Goal: Task Accomplishment & Management: Manage account settings

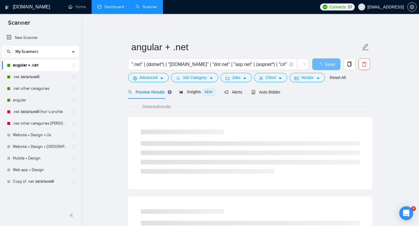
click at [116, 9] on link "Dashboard" at bounding box center [110, 6] width 26 height 5
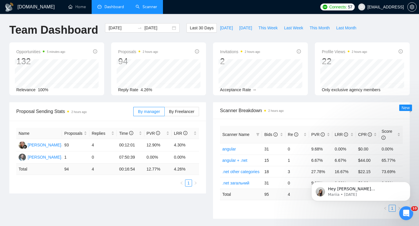
click at [148, 4] on link "Scanner" at bounding box center [147, 6] width 22 height 5
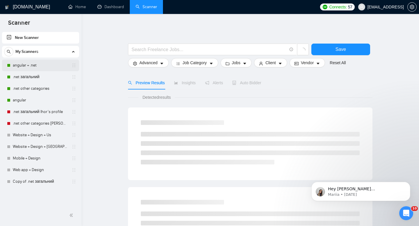
click at [33, 68] on link "angular + .net" at bounding box center [40, 66] width 55 height 12
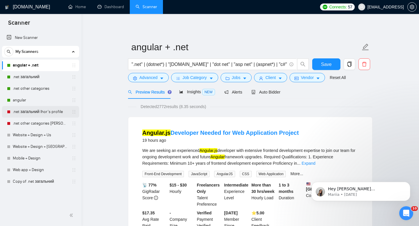
click at [38, 116] on link ".net загальний Ihor's profile" at bounding box center [40, 112] width 55 height 12
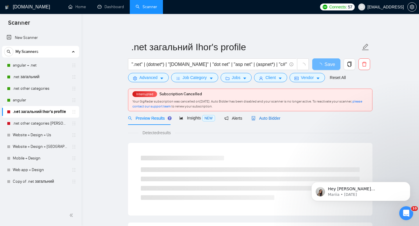
click at [266, 121] on div "Auto Bidder" at bounding box center [265, 118] width 29 height 6
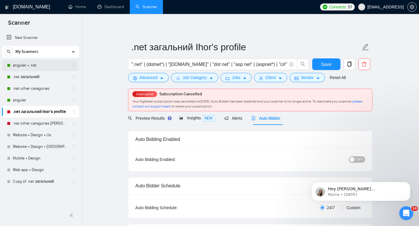
click at [31, 62] on link "angular + .net" at bounding box center [40, 66] width 55 height 12
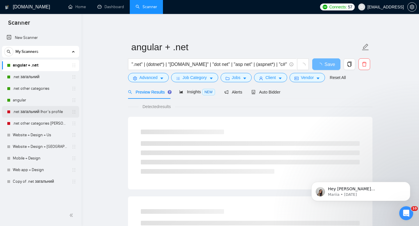
click at [32, 116] on link ".net загальний Ihor's profile" at bounding box center [40, 112] width 55 height 12
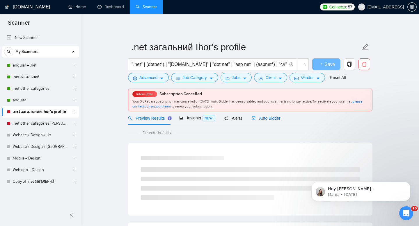
click at [276, 118] on span "Auto Bidder" at bounding box center [265, 118] width 29 height 5
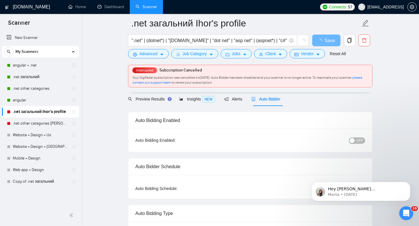
scroll to position [33, 0]
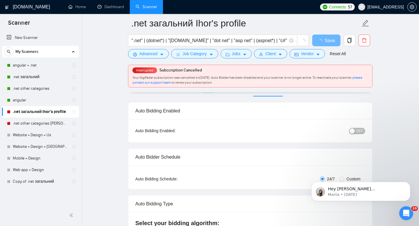
click at [361, 129] on span "OFF" at bounding box center [359, 131] width 7 height 6
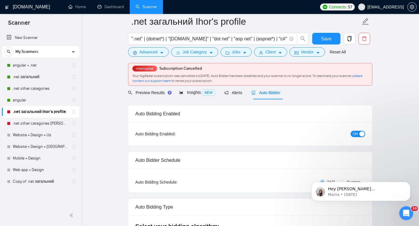
scroll to position [0, 0]
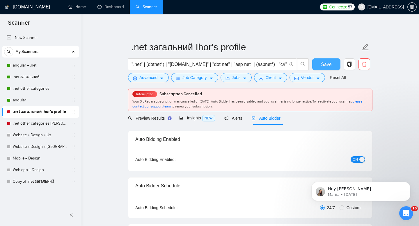
click at [328, 65] on span "Save" at bounding box center [326, 64] width 10 height 7
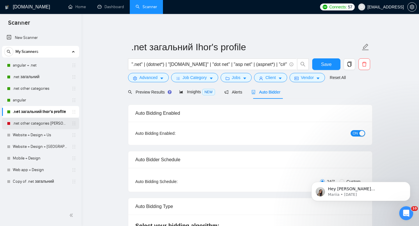
click at [31, 124] on link ".net other categories [PERSON_NAME]'s profile" at bounding box center [40, 124] width 55 height 12
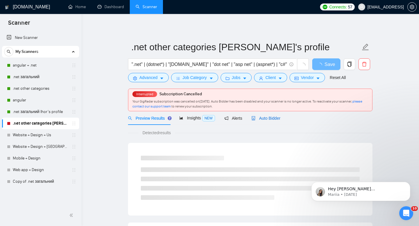
click at [262, 119] on span "Auto Bidder" at bounding box center [265, 118] width 29 height 5
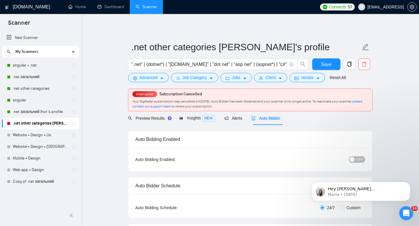
click at [359, 160] on span "OFF" at bounding box center [359, 160] width 7 height 6
click at [334, 65] on button "Save" at bounding box center [326, 64] width 28 height 12
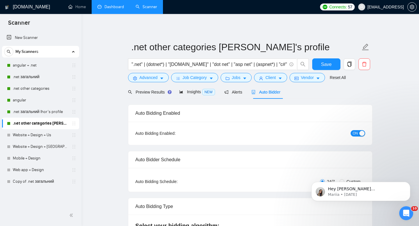
click at [107, 9] on link "Dashboard" at bounding box center [110, 6] width 26 height 5
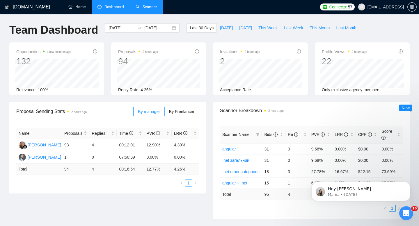
click at [148, 5] on link "Scanner" at bounding box center [147, 6] width 22 height 5
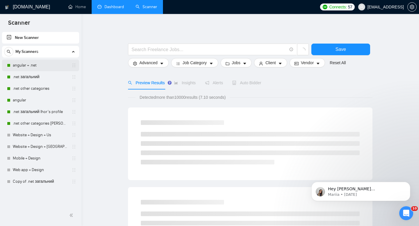
click at [33, 68] on link "angular + .net" at bounding box center [40, 66] width 55 height 12
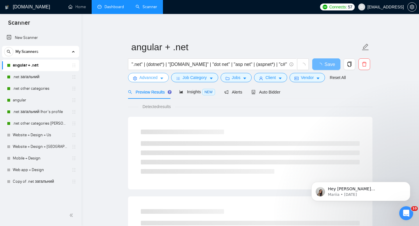
click at [139, 80] on span "Advanced" at bounding box center [148, 77] width 18 height 6
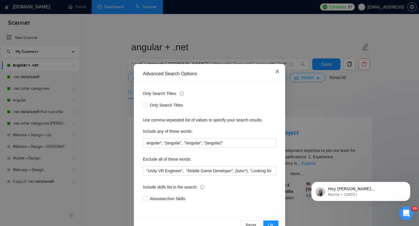
click at [276, 70] on icon "close" at bounding box center [277, 71] width 5 height 5
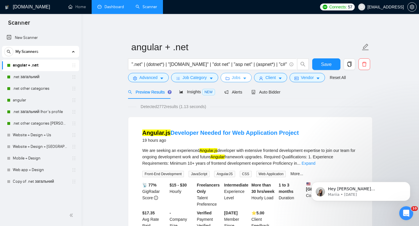
click at [241, 80] on span "Jobs" at bounding box center [236, 77] width 9 height 6
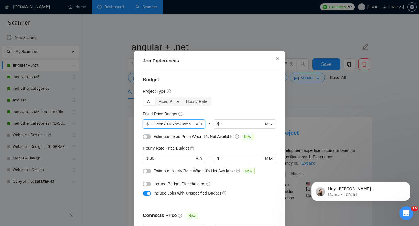
scroll to position [0, 1]
drag, startPoint x: 151, startPoint y: 125, endPoint x: 210, endPoint y: 122, distance: 59.4
click at [210, 122] on div "123456789876543456 $ 123456789876543456 Min - $ Max" at bounding box center [209, 127] width 133 height 14
type input "3000"
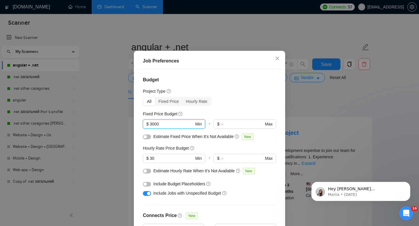
click at [233, 112] on div "Fixed Price Budget" at bounding box center [209, 114] width 133 height 6
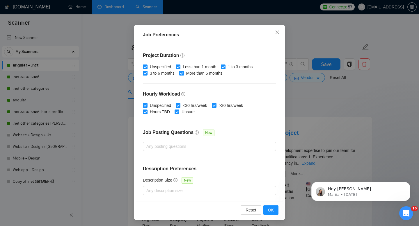
scroll to position [38, 0]
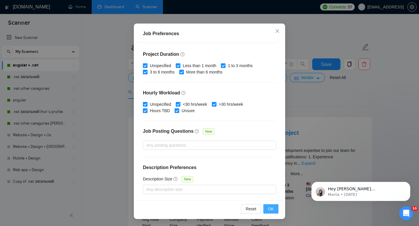
click at [268, 211] on span "OK" at bounding box center [271, 209] width 6 height 6
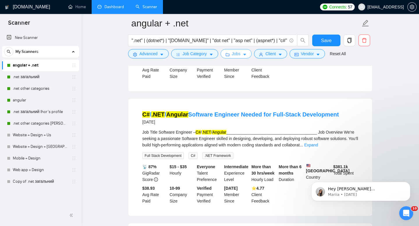
scroll to position [281, 0]
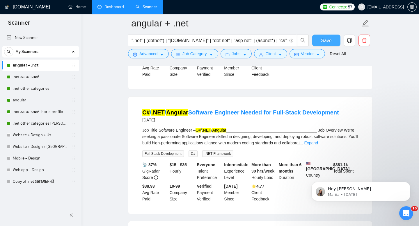
click at [331, 41] on span "Save" at bounding box center [326, 40] width 10 height 7
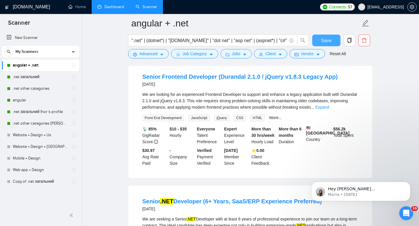
scroll to position [709, 0]
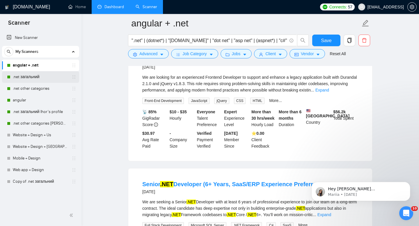
click at [18, 76] on link ".net загальний" at bounding box center [40, 77] width 55 height 12
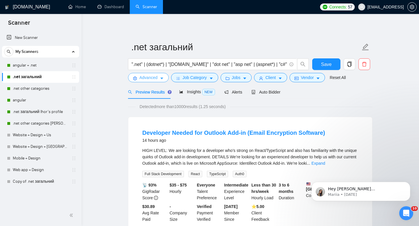
click at [143, 78] on span "Advanced" at bounding box center [148, 77] width 18 height 6
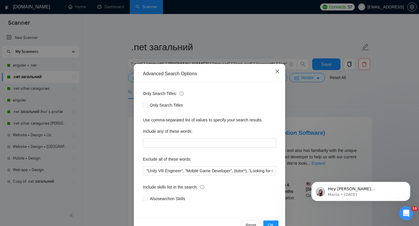
click at [276, 73] on icon "close" at bounding box center [277, 71] width 3 height 3
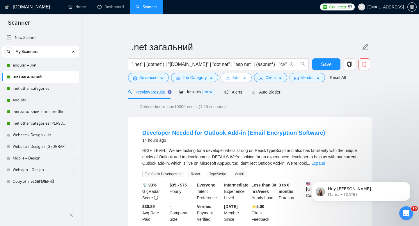
click at [238, 79] on span "Jobs" at bounding box center [236, 77] width 9 height 6
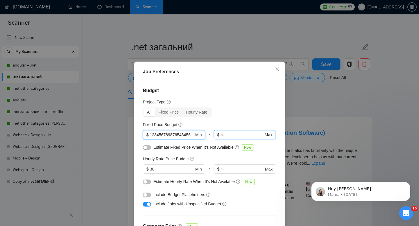
scroll to position [0, 1]
drag, startPoint x: 150, startPoint y: 136, endPoint x: 217, endPoint y: 135, distance: 66.3
click at [217, 135] on div "123456789876543456 $ 123456789876543456 Min - $ Max" at bounding box center [209, 137] width 133 height 14
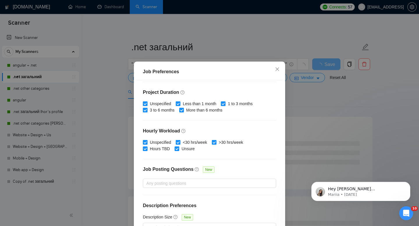
scroll to position [38, 0]
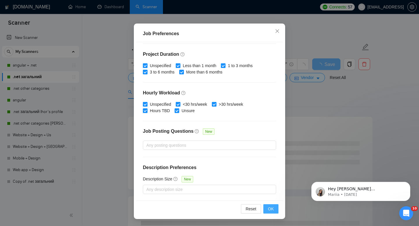
type input "3000"
click at [274, 214] on button "OK" at bounding box center [270, 209] width 15 height 9
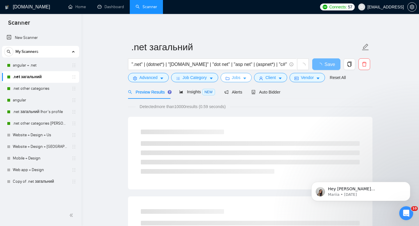
scroll to position [0, 0]
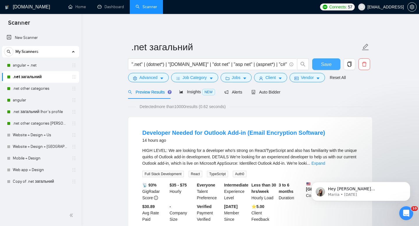
click at [336, 64] on button "Save" at bounding box center [326, 64] width 28 height 12
click at [20, 90] on link ".net other categories" at bounding box center [40, 89] width 55 height 12
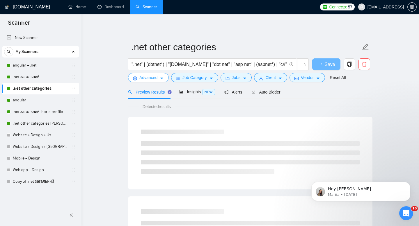
click at [148, 76] on span "Advanced" at bounding box center [148, 77] width 18 height 6
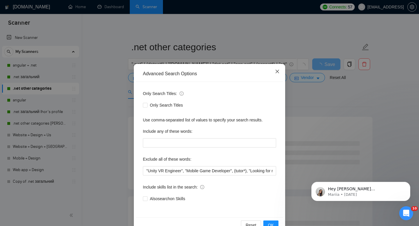
click at [273, 70] on span "Close" at bounding box center [277, 72] width 16 height 16
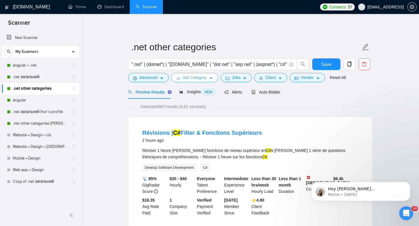
click at [203, 79] on span "Job Category" at bounding box center [194, 77] width 24 height 6
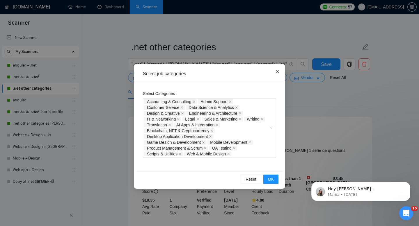
click at [274, 72] on span "Close" at bounding box center [277, 72] width 16 height 16
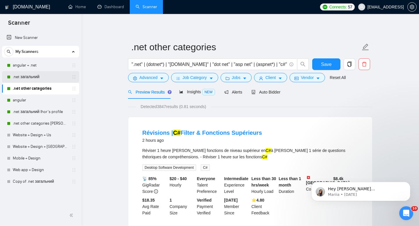
click at [31, 79] on link ".net загальний" at bounding box center [40, 77] width 55 height 12
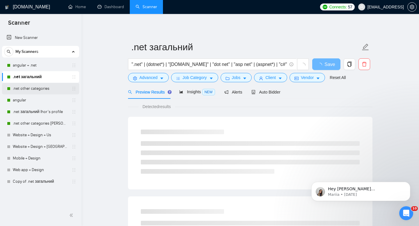
click at [32, 88] on link ".net other categories" at bounding box center [40, 89] width 55 height 12
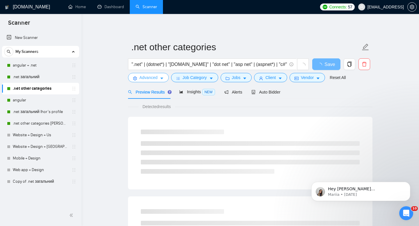
click at [140, 79] on span "Advanced" at bounding box center [148, 77] width 18 height 6
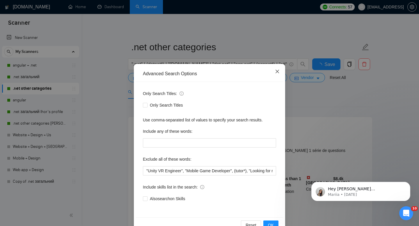
click at [274, 72] on span "Close" at bounding box center [277, 72] width 16 height 16
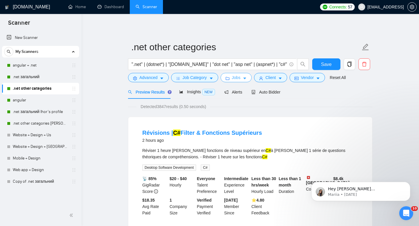
click at [238, 77] on span "Jobs" at bounding box center [236, 77] width 9 height 6
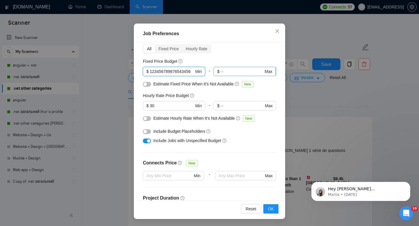
scroll to position [0, 1]
drag, startPoint x: 151, startPoint y: 72, endPoint x: 220, endPoint y: 73, distance: 69.3
click at [220, 73] on div "123456789876543456 $ 123456789876543456 Min - $ Max" at bounding box center [209, 74] width 133 height 14
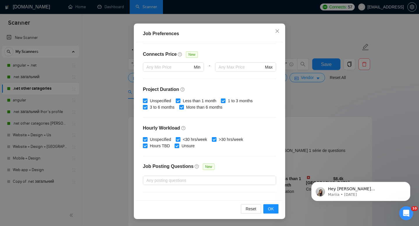
scroll to position [144, 0]
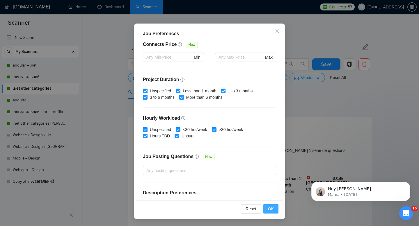
type input "3000"
click at [270, 206] on span "OK" at bounding box center [271, 209] width 6 height 6
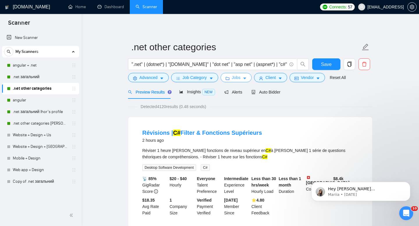
scroll to position [0, 0]
click at [27, 100] on link "angular" at bounding box center [40, 101] width 55 height 12
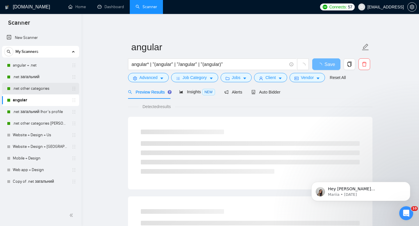
click at [36, 90] on link ".net other categories" at bounding box center [40, 89] width 55 height 12
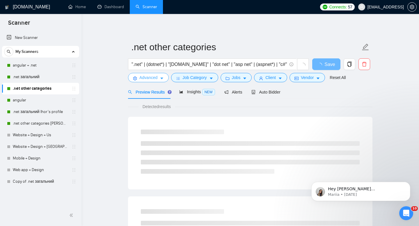
click at [143, 80] on span "Advanced" at bounding box center [148, 77] width 18 height 6
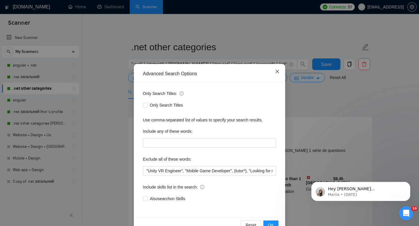
click at [278, 68] on span "Close" at bounding box center [277, 72] width 16 height 16
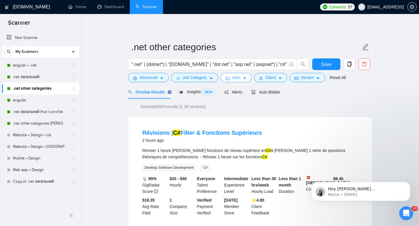
click at [233, 77] on span "Jobs" at bounding box center [236, 77] width 9 height 6
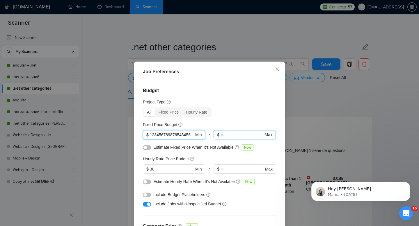
scroll to position [0, 1]
drag, startPoint x: 150, startPoint y: 134, endPoint x: 222, endPoint y: 136, distance: 71.6
click at [222, 136] on div "123456789876543456 $ 123456789876543456 Min - $ Max" at bounding box center [209, 137] width 133 height 14
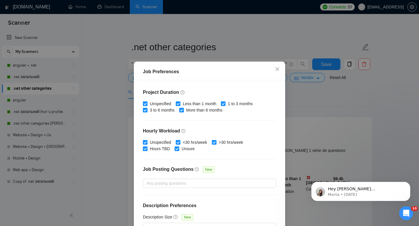
scroll to position [38, 0]
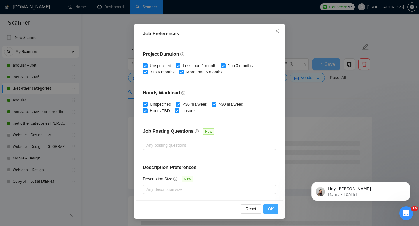
type input "3000"
click at [270, 207] on span "OK" at bounding box center [271, 209] width 6 height 6
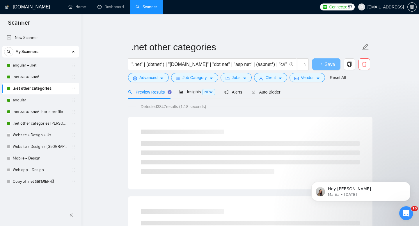
scroll to position [11, 0]
click at [269, 79] on span "Client" at bounding box center [270, 77] width 10 height 6
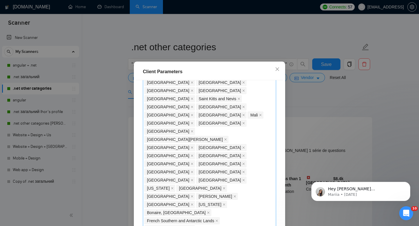
scroll to position [412, 0]
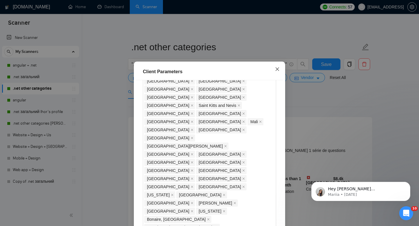
click at [279, 69] on icon "close" at bounding box center [277, 69] width 5 height 5
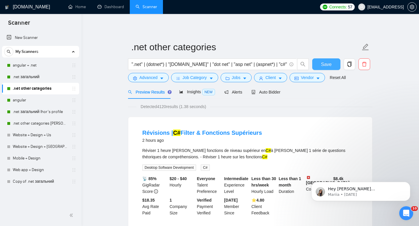
click at [322, 67] on span "Save" at bounding box center [326, 64] width 10 height 7
click at [32, 100] on link "angular" at bounding box center [40, 101] width 55 height 12
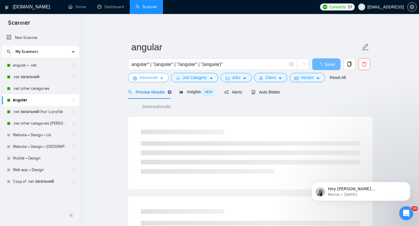
click at [143, 79] on span "Advanced" at bounding box center [148, 77] width 18 height 6
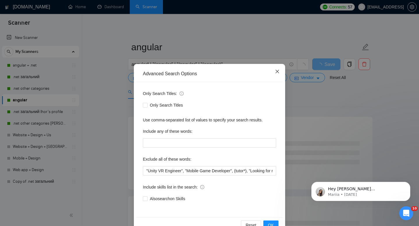
click at [275, 69] on span "Close" at bounding box center [277, 72] width 16 height 16
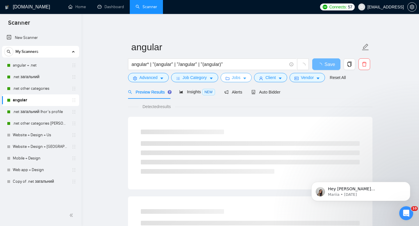
click at [241, 77] on span "Jobs" at bounding box center [236, 77] width 9 height 6
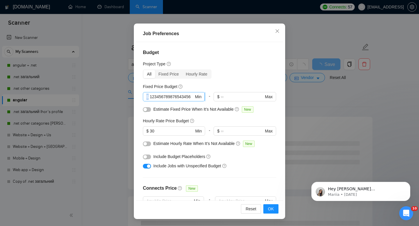
drag, startPoint x: 149, startPoint y: 96, endPoint x: 156, endPoint y: 96, distance: 6.7
click at [156, 96] on span "$ 123456789876543456 Min" at bounding box center [174, 96] width 62 height 9
drag, startPoint x: 151, startPoint y: 97, endPoint x: 209, endPoint y: 98, distance: 57.9
click at [209, 98] on div "123456789876543456 $ 123456789876543456 Min - $ Max" at bounding box center [209, 99] width 133 height 14
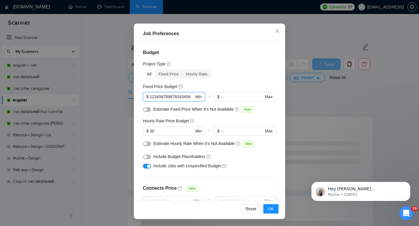
type input "1"
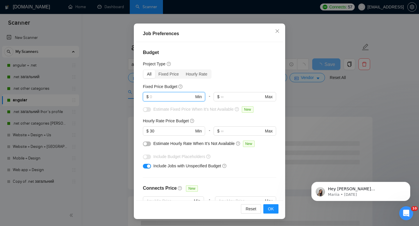
scroll to position [0, 0]
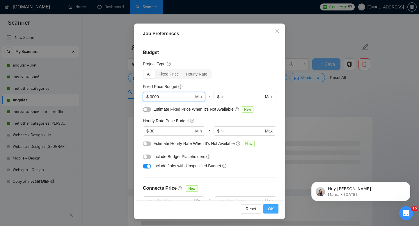
type input "3000"
click at [267, 208] on button "OK" at bounding box center [270, 209] width 15 height 9
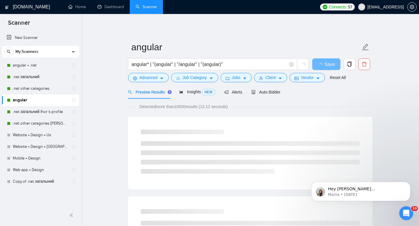
scroll to position [11, 0]
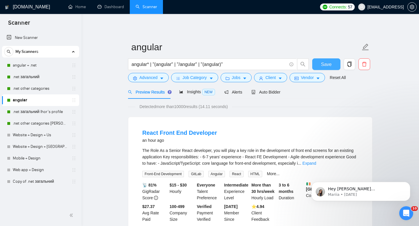
click at [338, 64] on button "Save" at bounding box center [326, 64] width 28 height 12
click at [112, 9] on link "Dashboard" at bounding box center [110, 6] width 26 height 5
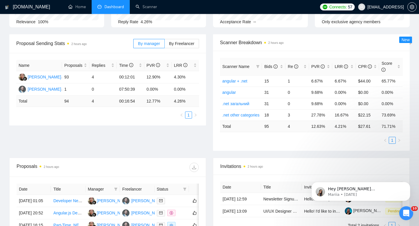
scroll to position [67, 0]
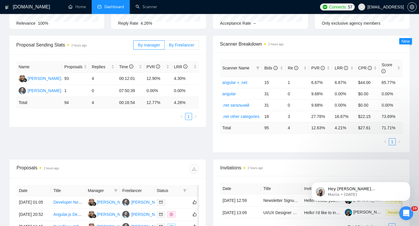
click at [177, 47] on label "By Freelancer" at bounding box center [182, 44] width 34 height 9
click at [165, 47] on input "By Freelancer" at bounding box center [165, 47] width 0 height 0
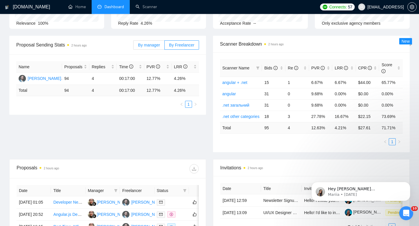
click at [157, 47] on span "By manager" at bounding box center [149, 45] width 22 height 5
click at [134, 47] on input "By manager" at bounding box center [134, 47] width 0 height 0
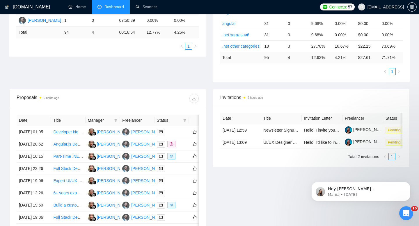
scroll to position [63, 0]
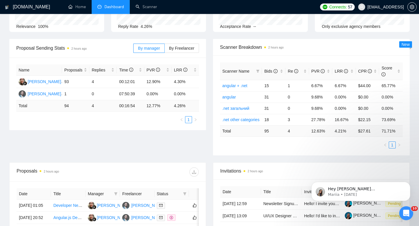
click at [46, 171] on time "2 hours ago" at bounding box center [51, 171] width 15 height 3
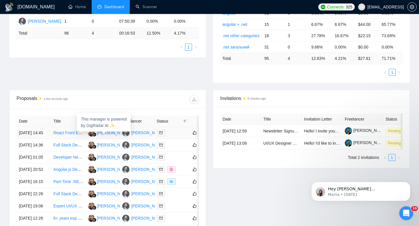
scroll to position [136, 0]
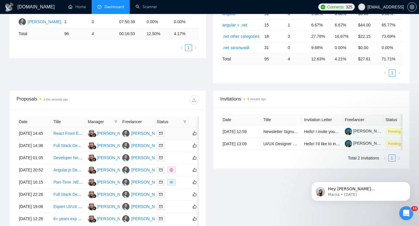
click at [69, 136] on link "React Front End Developer" at bounding box center [77, 133] width 49 height 5
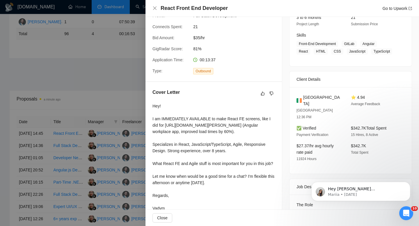
scroll to position [0, 0]
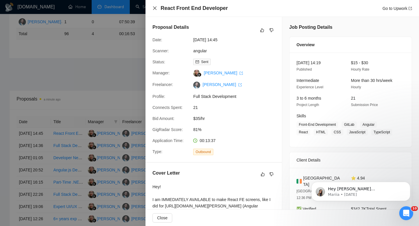
click at [155, 6] on div "React Front End Developer Go to Upwork" at bounding box center [282, 8] width 260 height 7
click at [155, 6] on icon "close" at bounding box center [154, 8] width 5 height 5
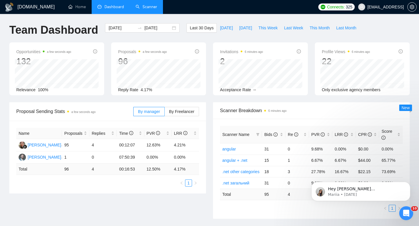
click at [146, 13] on li "Scanner" at bounding box center [146, 7] width 33 height 14
click at [147, 6] on link "Scanner" at bounding box center [147, 6] width 22 height 5
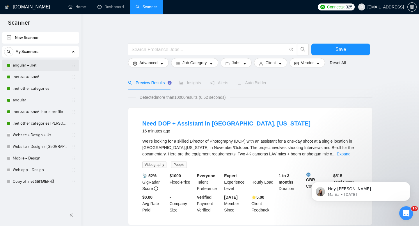
click at [38, 68] on link "angular + .net" at bounding box center [40, 66] width 55 height 12
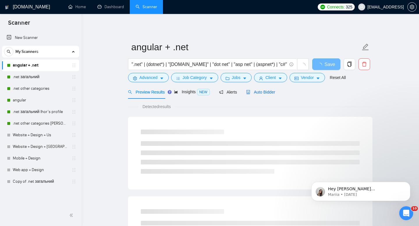
click at [266, 89] on div "Auto Bidder" at bounding box center [260, 92] width 29 height 6
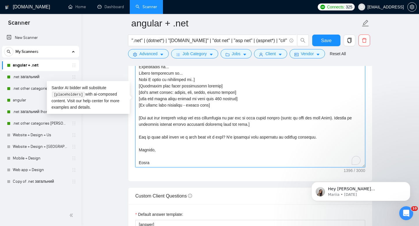
scroll to position [109, 0]
drag, startPoint x: 157, startPoint y: 160, endPoint x: 159, endPoint y: 54, distance: 106.0
click at [159, 54] on div "angular + .net ".net" | (dotnet*) | "[DOMAIN_NAME]" | "dot net" | "asp net" | (…" at bounding box center [250, 162] width 244 height 1688
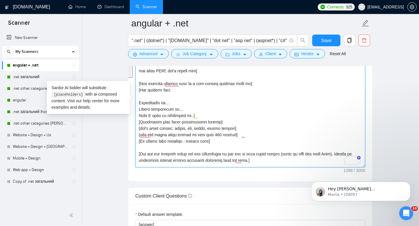
scroll to position [0, 0]
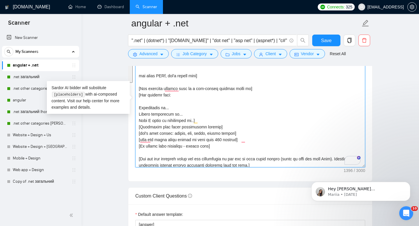
click at [189, 101] on textarea "Cover letter template:" at bounding box center [250, 102] width 230 height 131
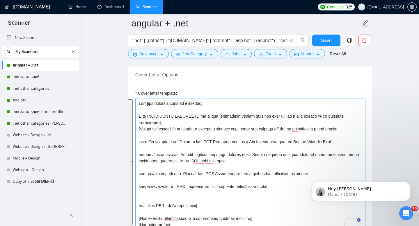
scroll to position [646, 0]
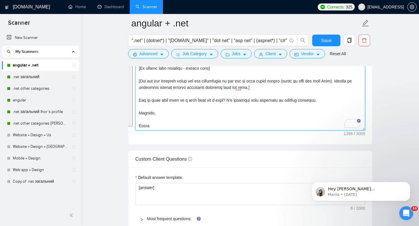
drag, startPoint x: 139, startPoint y: 106, endPoint x: 156, endPoint y: 226, distance: 121.4
click at [156, 226] on form "Auto Bidding Enabled Auto Bidding Enabled: ON Auto Bidder Schedule Auto Bidding…" at bounding box center [250, 75] width 244 height 1417
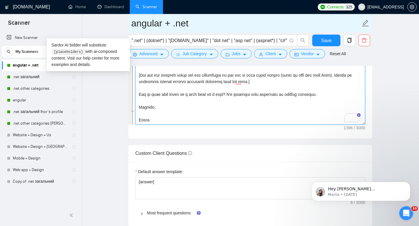
scroll to position [109, 0]
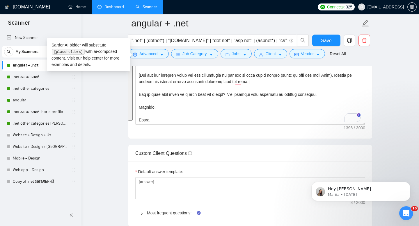
click at [116, 7] on link "Dashboard" at bounding box center [110, 6] width 26 height 5
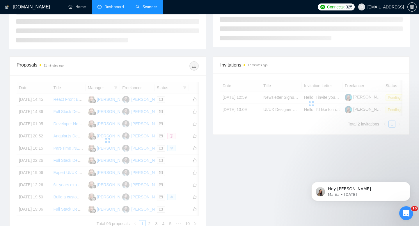
scroll to position [118, 0]
